Goal: Find specific page/section: Find specific page/section

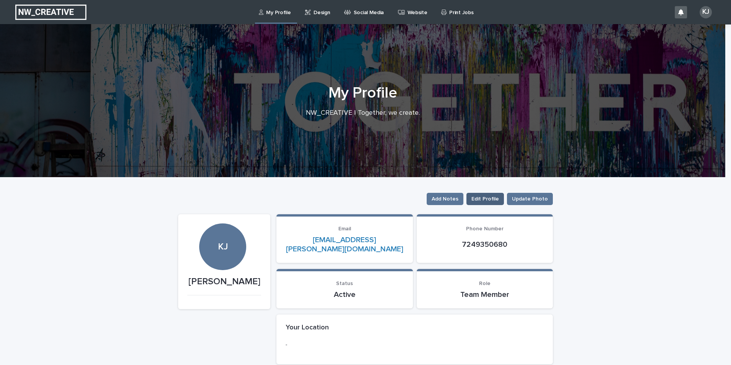
click at [472, 200] on button "Edit Profile" at bounding box center [484, 199] width 37 height 12
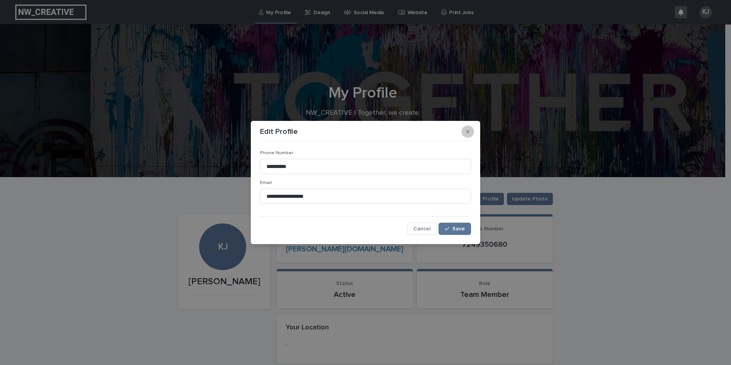
click at [468, 131] on icon "button" at bounding box center [467, 131] width 3 height 3
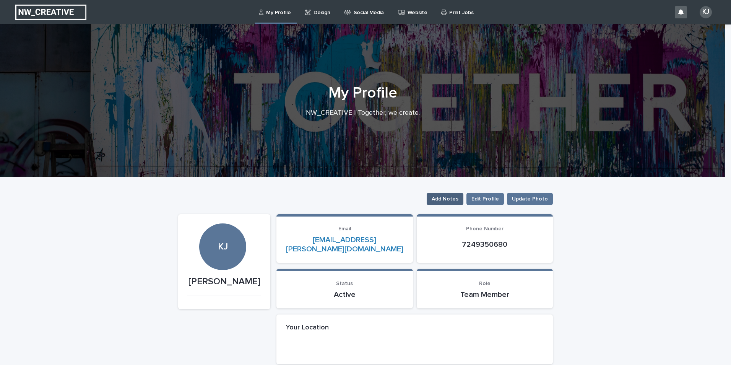
click at [454, 197] on span "Add Notes" at bounding box center [445, 199] width 27 height 8
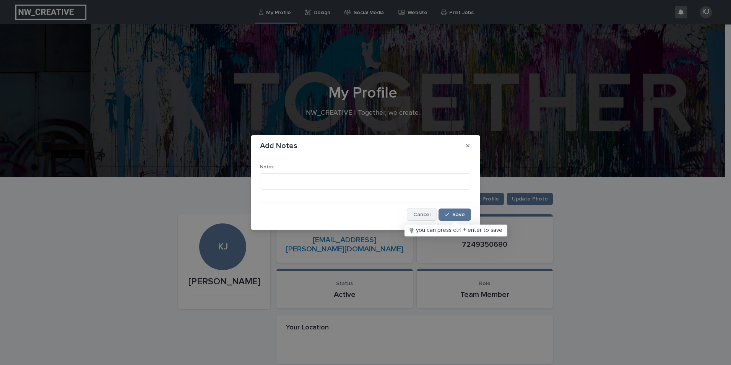
click at [423, 218] on button "Cancel" at bounding box center [422, 214] width 30 height 12
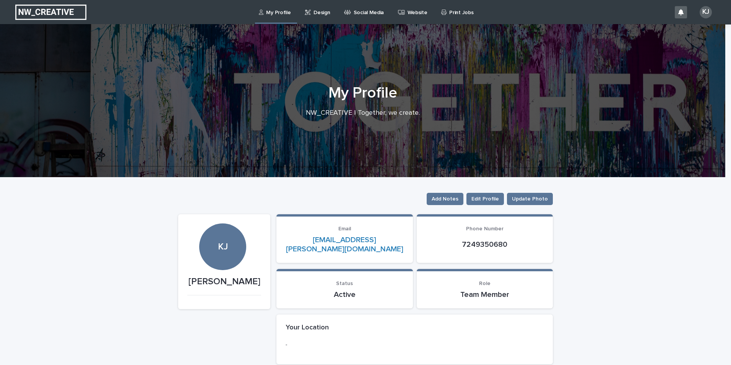
click at [324, 10] on p "Design" at bounding box center [322, 8] width 16 height 16
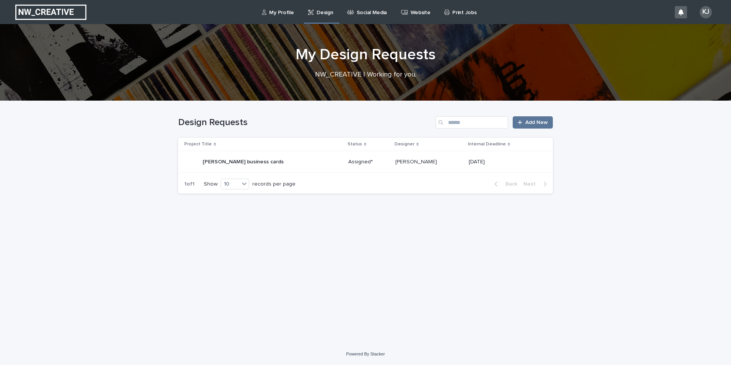
click at [267, 162] on p "[PERSON_NAME] business cards" at bounding box center [244, 161] width 83 height 8
click at [230, 161] on p "[PERSON_NAME] business cards" at bounding box center [244, 161] width 83 height 8
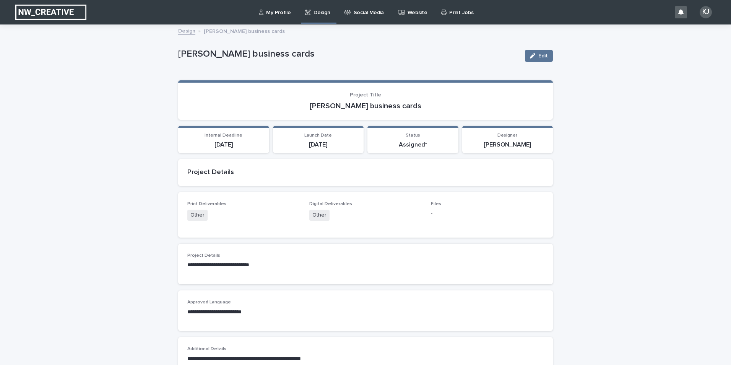
click at [414, 13] on p "Website" at bounding box center [418, 8] width 20 height 16
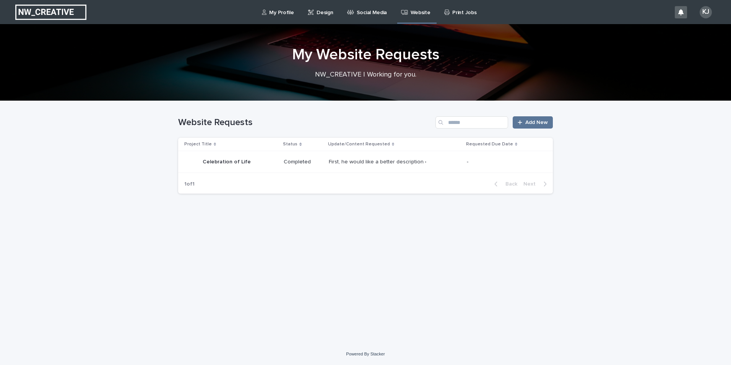
click at [359, 10] on p "Social Media" at bounding box center [372, 8] width 30 height 16
